Goal: Entertainment & Leisure: Consume media (video, audio)

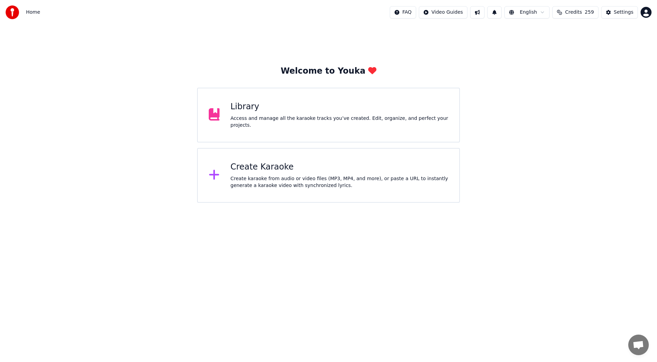
click at [311, 107] on div "Library" at bounding box center [340, 106] width 218 height 11
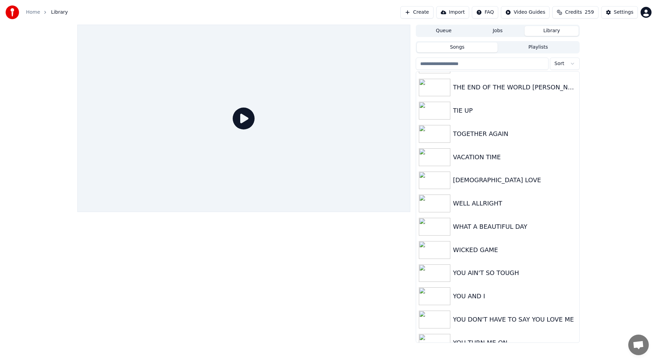
scroll to position [1753, 0]
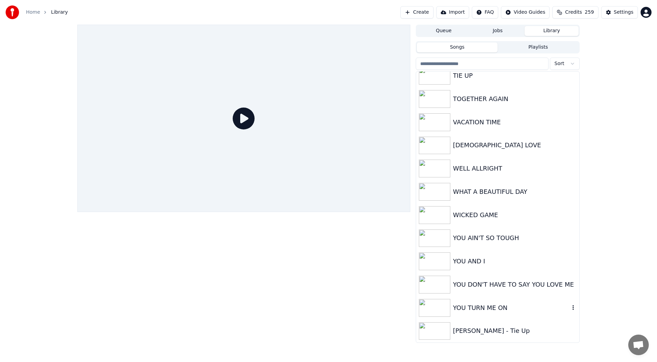
click at [485, 306] on div "YOU TURN ME ON" at bounding box center [511, 308] width 117 height 10
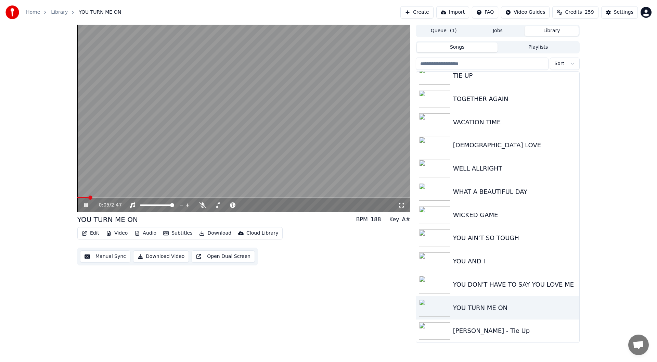
click at [367, 197] on video at bounding box center [243, 118] width 333 height 187
click at [368, 197] on span at bounding box center [243, 197] width 333 height 1
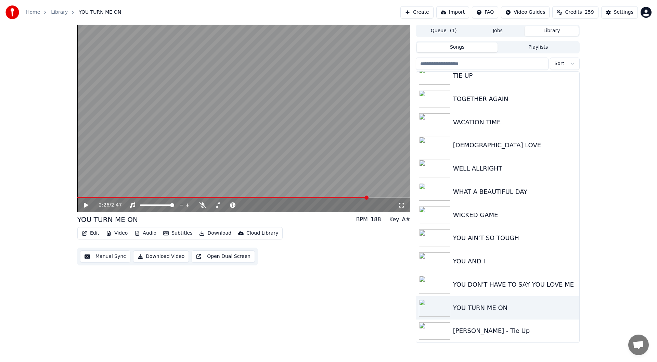
click at [85, 204] on icon at bounding box center [86, 205] width 4 height 5
click at [341, 200] on span at bounding box center [343, 197] width 4 height 4
click at [85, 205] on icon at bounding box center [85, 205] width 3 height 4
